Goal: Communication & Community: Answer question/provide support

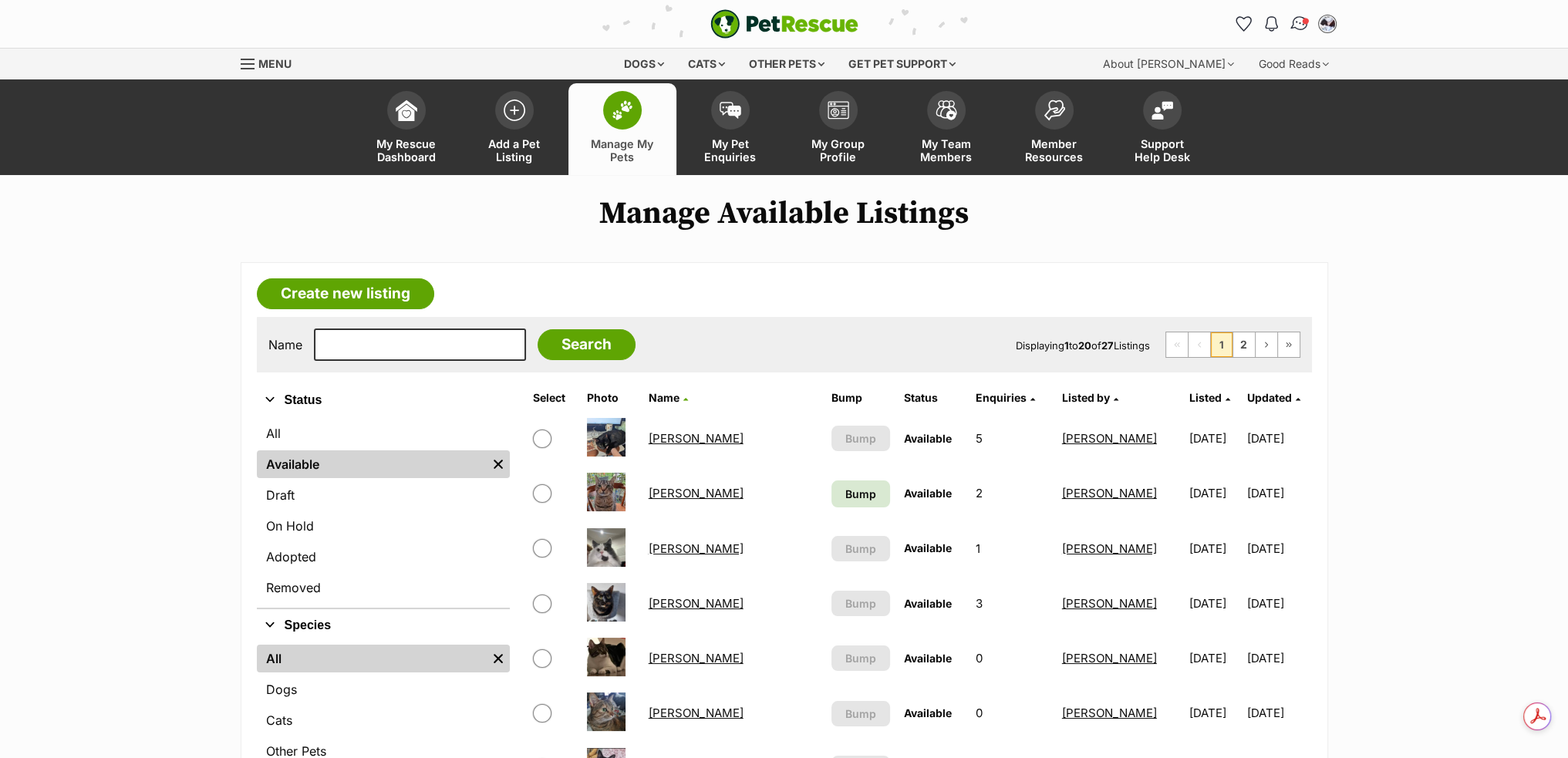
click at [1300, 21] on img "Conversations" at bounding box center [1299, 24] width 21 height 20
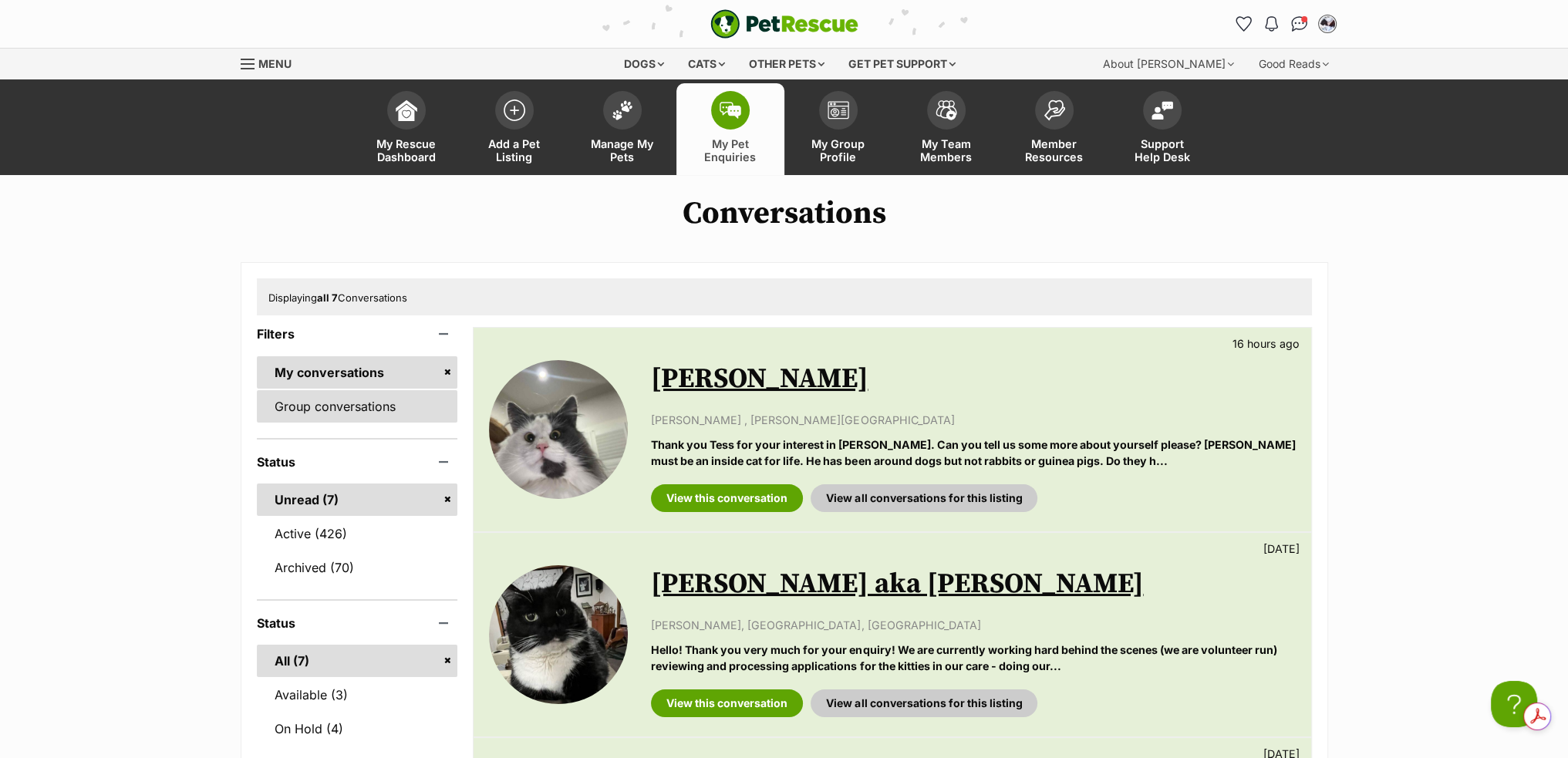
click at [447, 416] on link "Group conversations" at bounding box center [357, 406] width 201 height 32
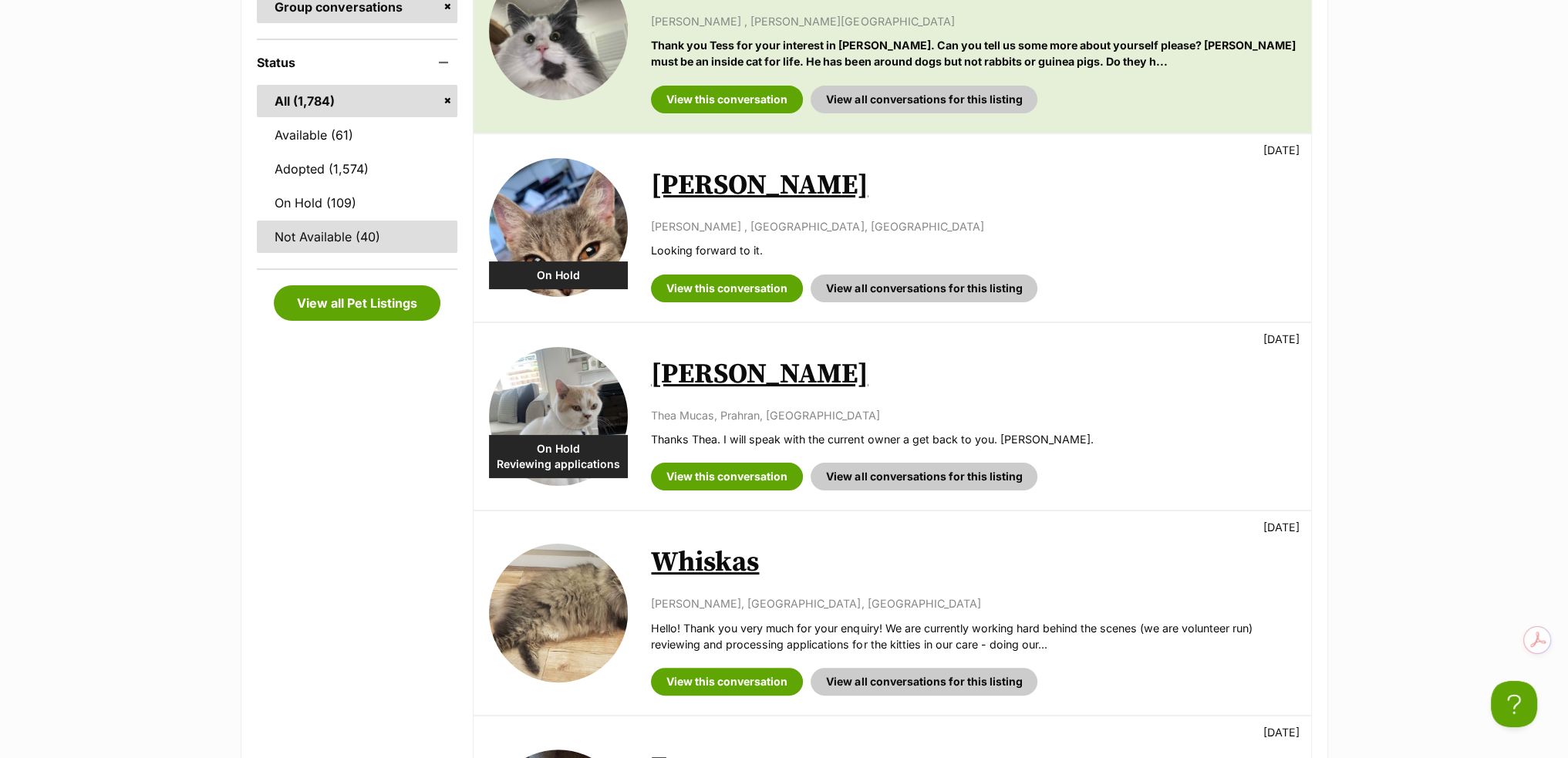
scroll to position [540, 0]
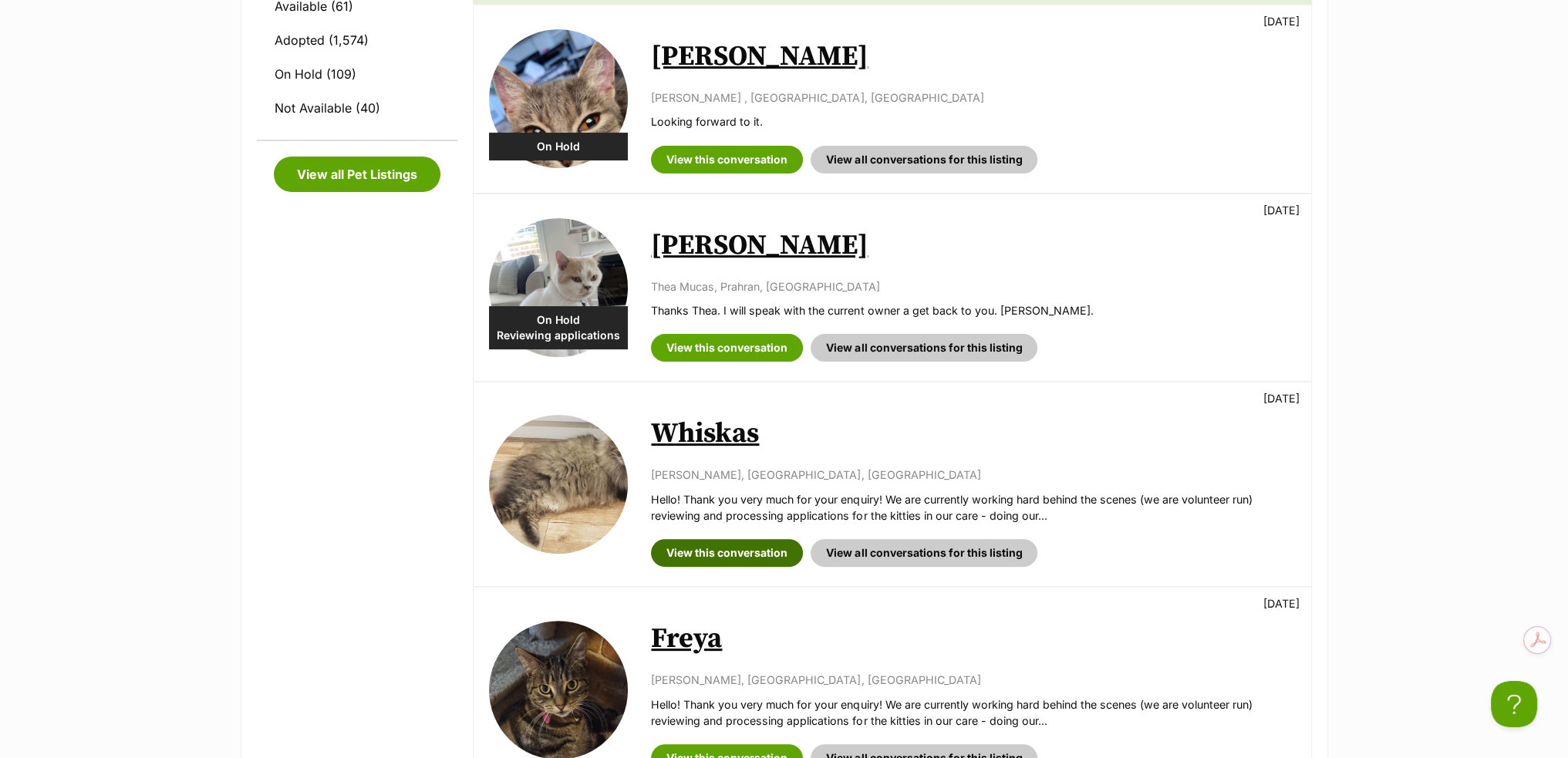
click at [762, 547] on link "View this conversation" at bounding box center [727, 552] width 152 height 28
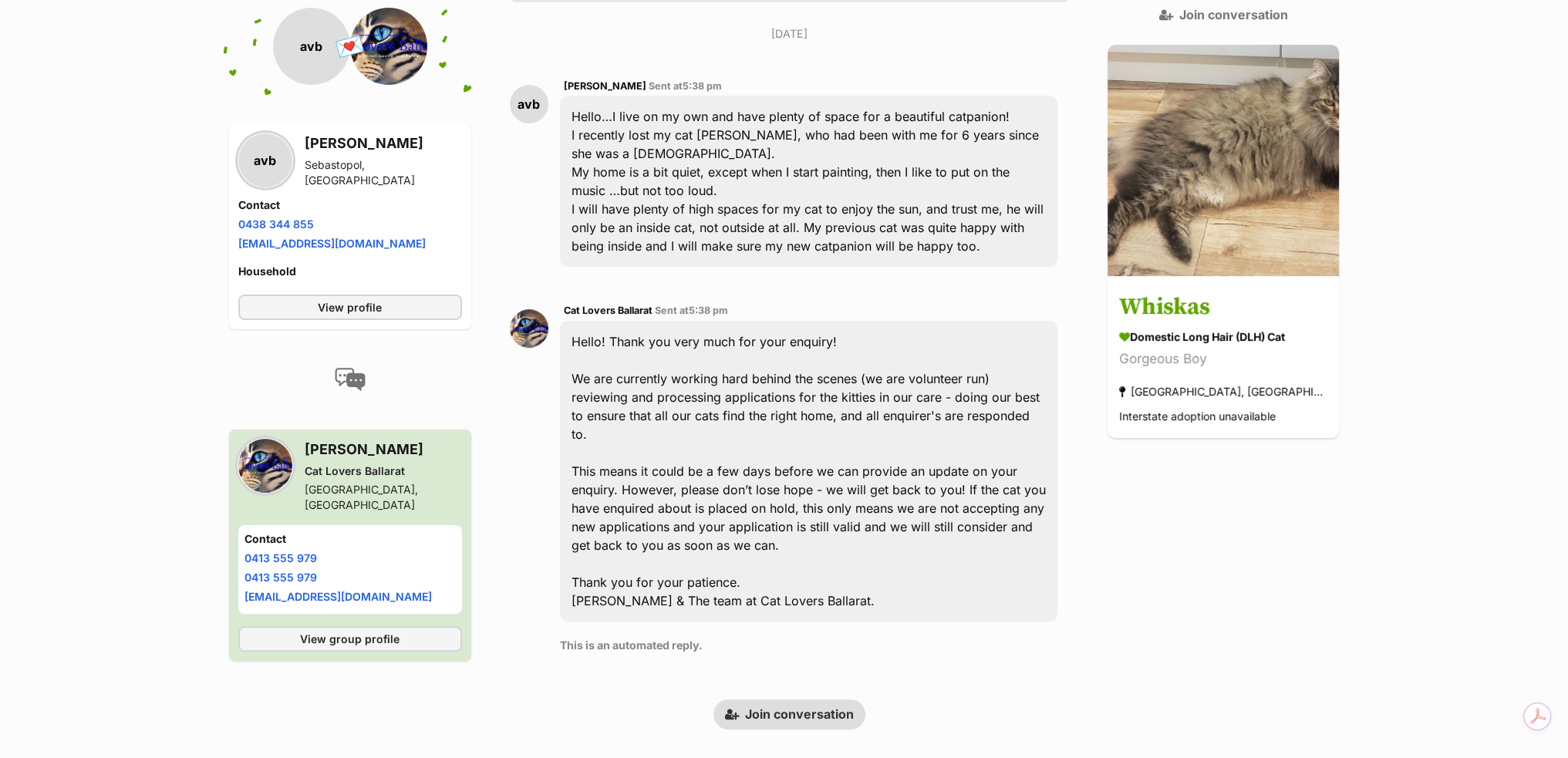
scroll to position [373, 0]
